Goal: Information Seeking & Learning: Check status

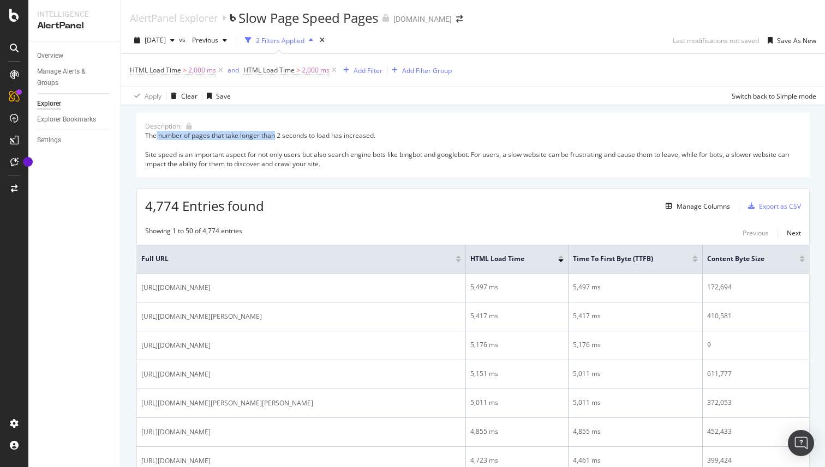
drag, startPoint x: 157, startPoint y: 137, endPoint x: 277, endPoint y: 136, distance: 120.0
click at [277, 137] on div "The number of pages that take longer than 2 seconds to load has increased. Site…" at bounding box center [473, 150] width 656 height 38
click at [316, 129] on div "Description: The number of pages that take longer than 2 seconds to load has in…" at bounding box center [472, 145] width 673 height 64
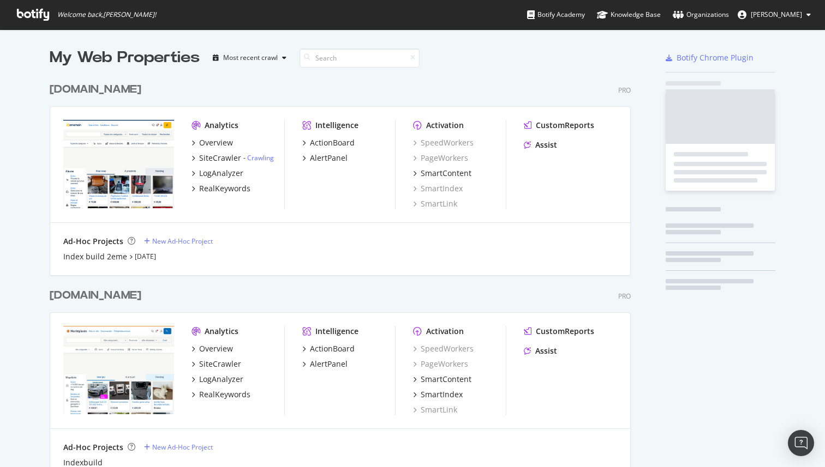
scroll to position [669, 590]
